Goal: Information Seeking & Learning: Learn about a topic

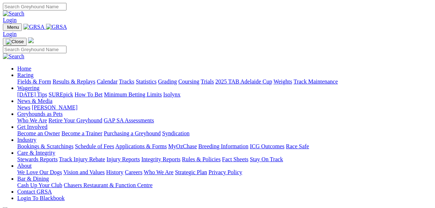
click at [33, 78] on link "Fields & Form" at bounding box center [34, 81] width 34 height 6
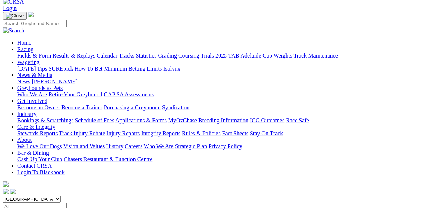
scroll to position [57, 0]
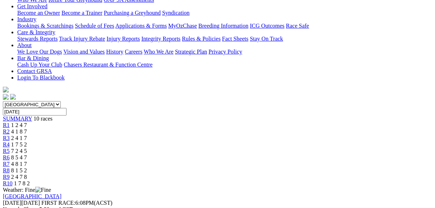
scroll to position [144, 0]
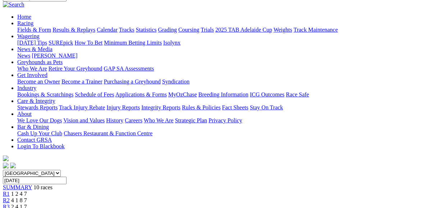
scroll to position [0, 0]
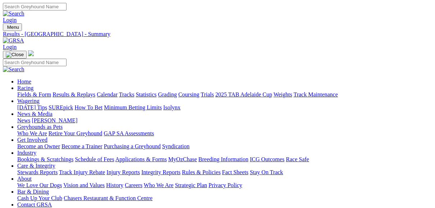
click at [81, 91] on link "Results & Replays" at bounding box center [73, 94] width 43 height 6
click at [83, 91] on link "Results & Replays" at bounding box center [73, 94] width 43 height 6
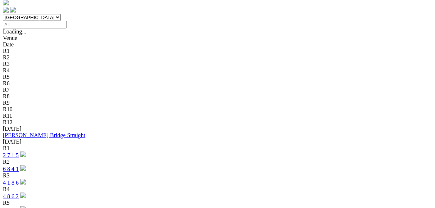
scroll to position [230, 0]
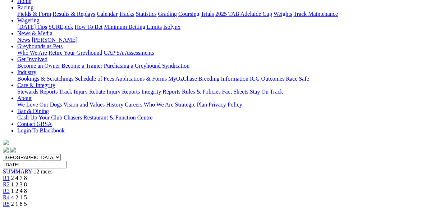
scroll to position [57, 0]
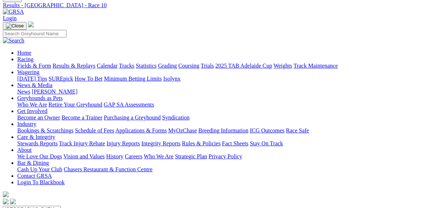
scroll to position [29, 0]
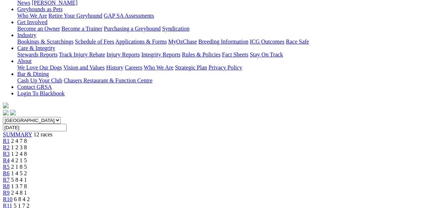
scroll to position [115, 0]
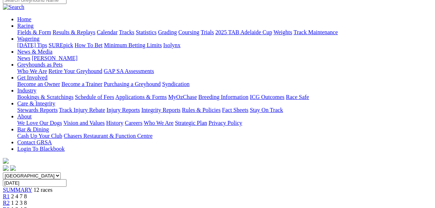
scroll to position [57, 0]
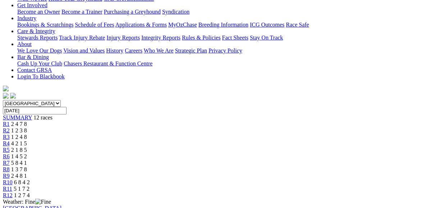
scroll to position [144, 0]
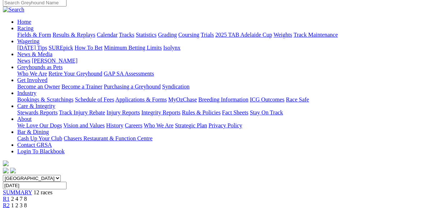
scroll to position [57, 0]
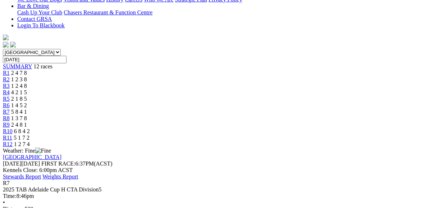
scroll to position [172, 0]
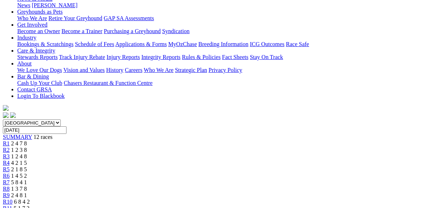
scroll to position [86, 0]
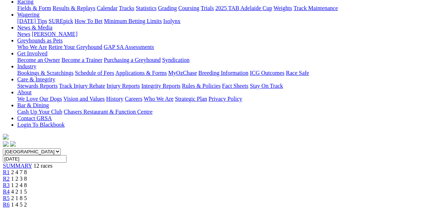
click at [10, 201] on span "R6" at bounding box center [6, 204] width 7 height 6
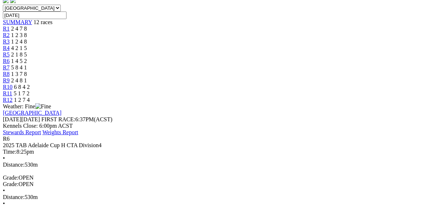
scroll to position [230, 0]
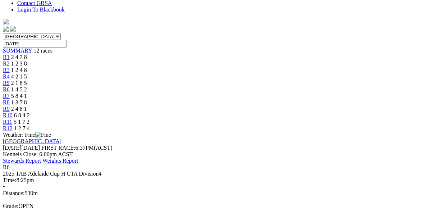
scroll to position [172, 0]
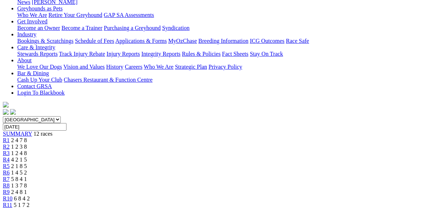
scroll to position [115, 0]
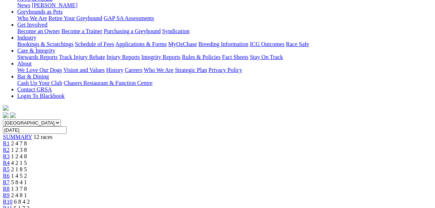
click at [27, 166] on span "2 1 8 5" at bounding box center [19, 169] width 16 height 6
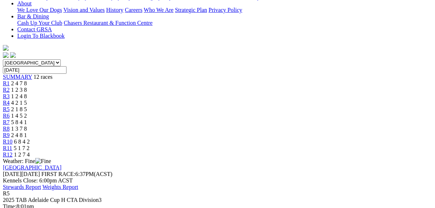
scroll to position [172, 0]
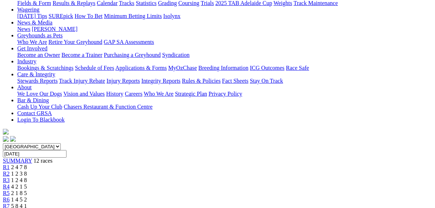
scroll to position [86, 0]
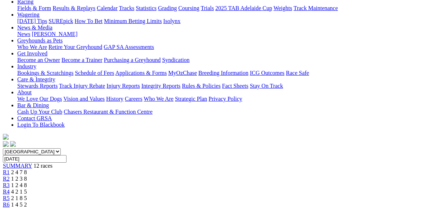
click at [10, 188] on span "R4" at bounding box center [6, 191] width 7 height 6
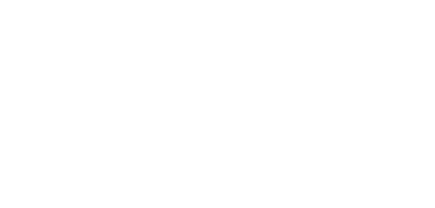
scroll to position [230, 138]
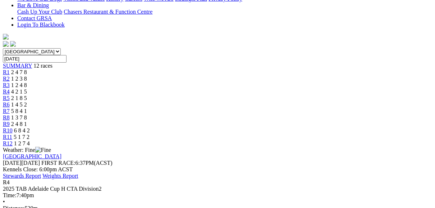
scroll to position [172, 0]
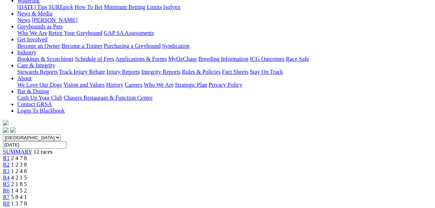
scroll to position [86, 0]
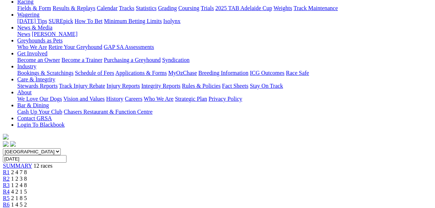
click at [10, 182] on span "R3" at bounding box center [6, 185] width 7 height 6
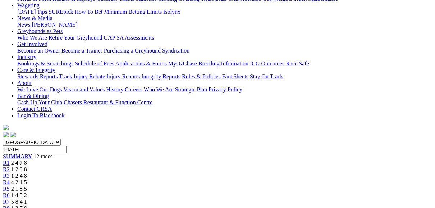
scroll to position [86, 0]
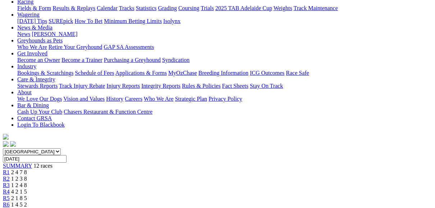
click at [10, 175] on link "R2" at bounding box center [6, 178] width 7 height 6
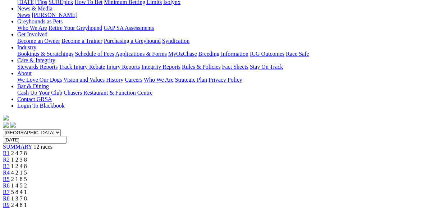
scroll to position [115, 0]
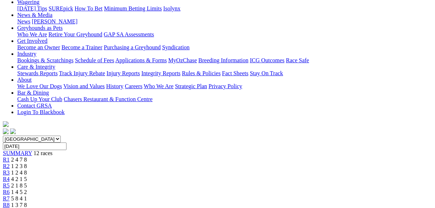
scroll to position [86, 0]
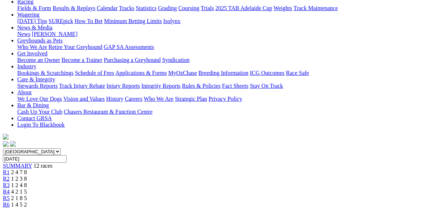
click at [10, 169] on span "R1" at bounding box center [6, 172] width 7 height 6
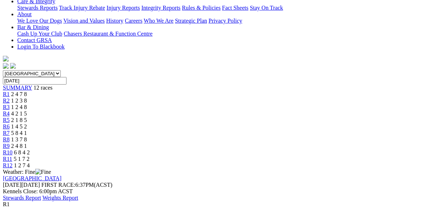
scroll to position [144, 0]
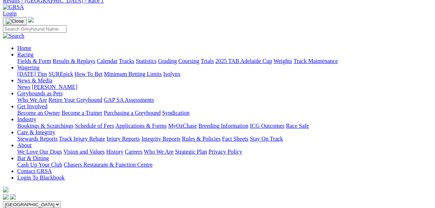
scroll to position [0, 0]
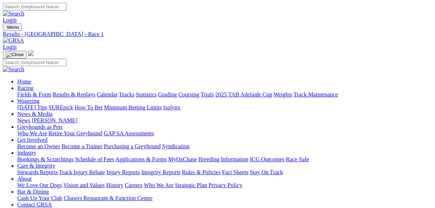
click at [35, 91] on link "Fields & Form" at bounding box center [34, 94] width 34 height 6
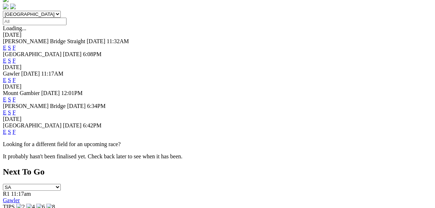
scroll to position [230, 0]
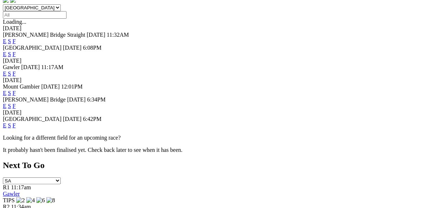
click at [16, 122] on link "F" at bounding box center [14, 125] width 3 height 6
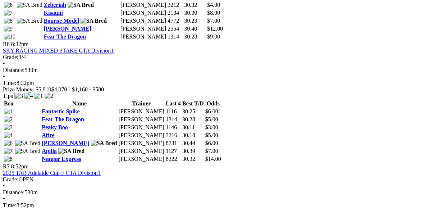
scroll to position [1006, 0]
